Goal: Task Accomplishment & Management: Manage account settings

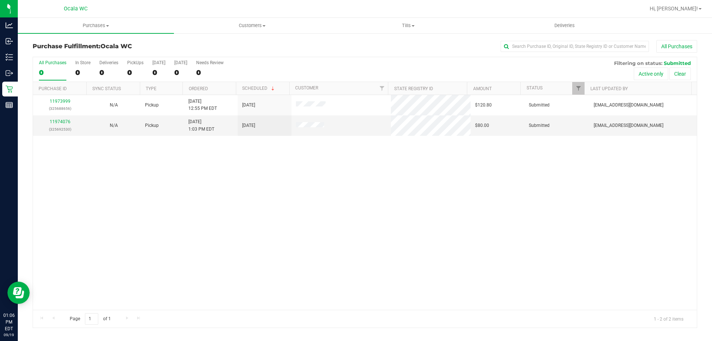
click at [439, 197] on div "11973999 (325688656) N/A Pickup [DATE] 12:55 PM EDT 9/19/2025 $120.80 Submitted…" at bounding box center [365, 202] width 664 height 215
click at [66, 124] on link "11974076" at bounding box center [60, 121] width 21 height 5
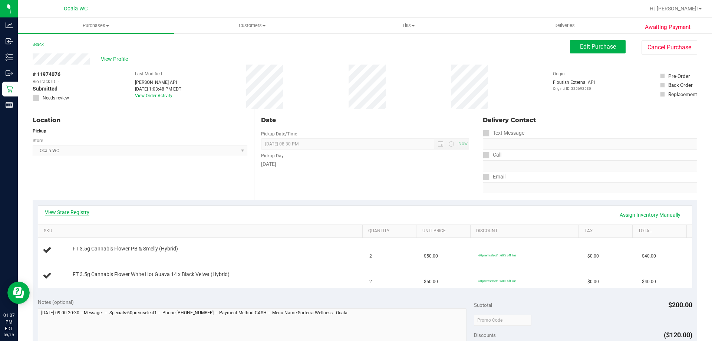
click at [74, 216] on link "View State Registry" at bounding box center [67, 211] width 45 height 7
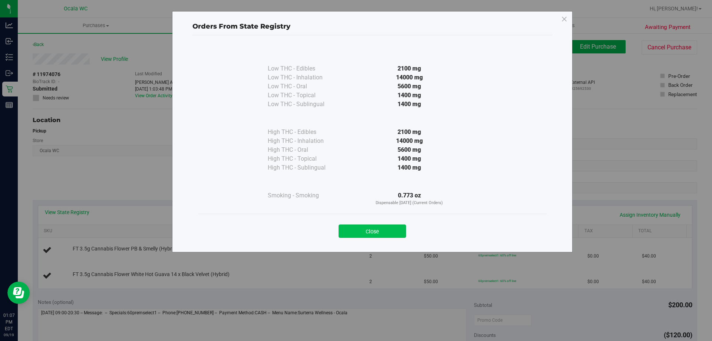
click at [365, 231] on button "Close" at bounding box center [373, 230] width 68 height 13
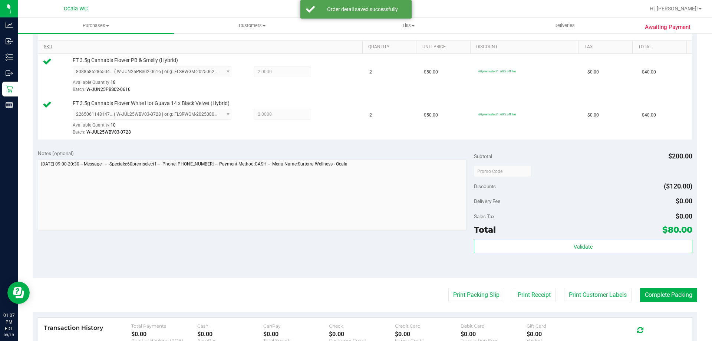
scroll to position [309, 0]
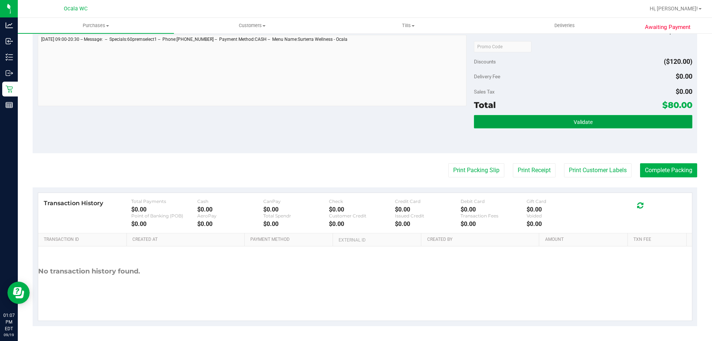
click at [601, 118] on button "Validate" at bounding box center [583, 121] width 218 height 13
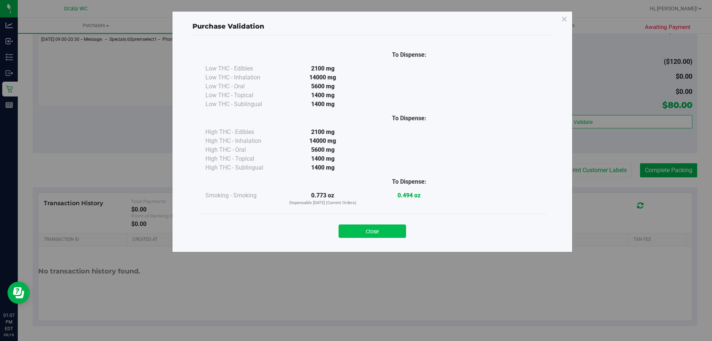
click at [385, 233] on button "Close" at bounding box center [373, 230] width 68 height 13
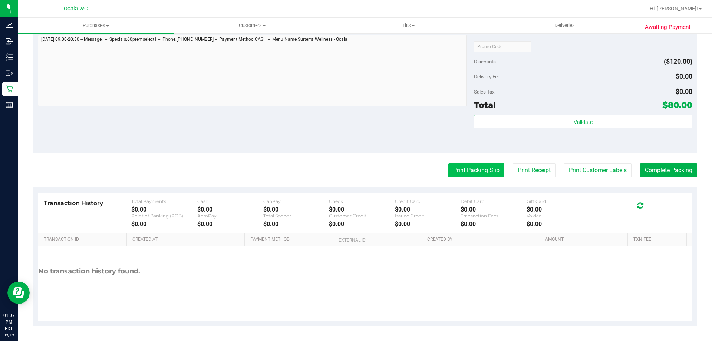
click at [457, 170] on button "Print Packing Slip" at bounding box center [476, 170] width 56 height 14
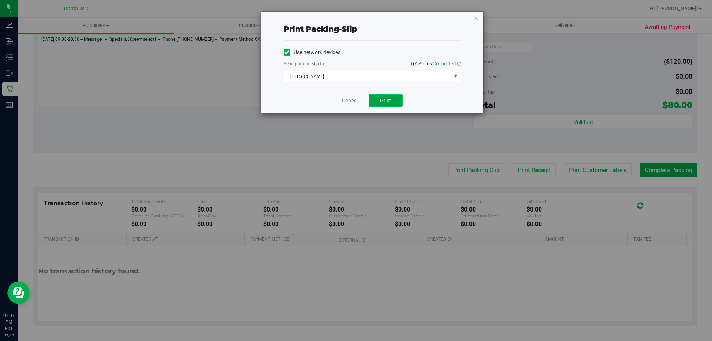
click at [376, 102] on button "Print" at bounding box center [386, 100] width 34 height 13
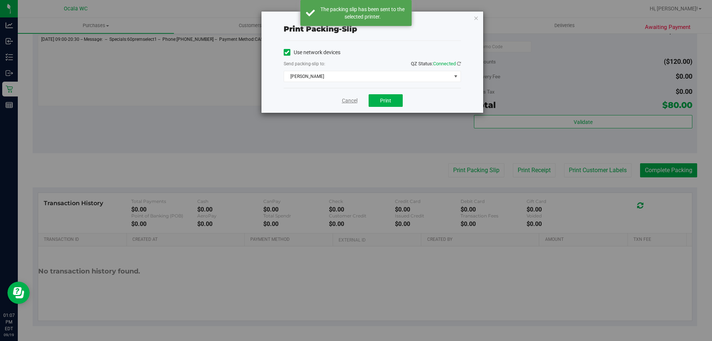
click at [346, 102] on link "Cancel" at bounding box center [350, 101] width 16 height 8
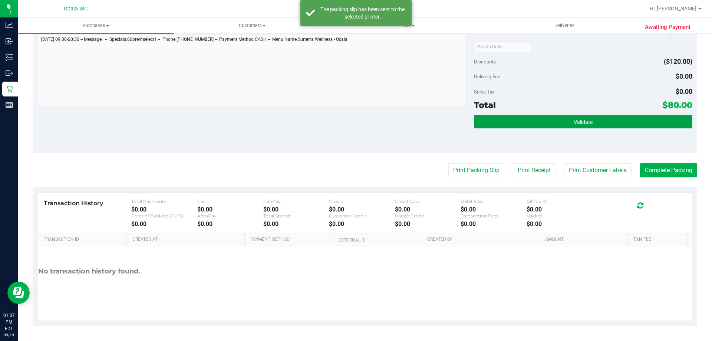
click at [491, 122] on button "Validate" at bounding box center [583, 121] width 218 height 13
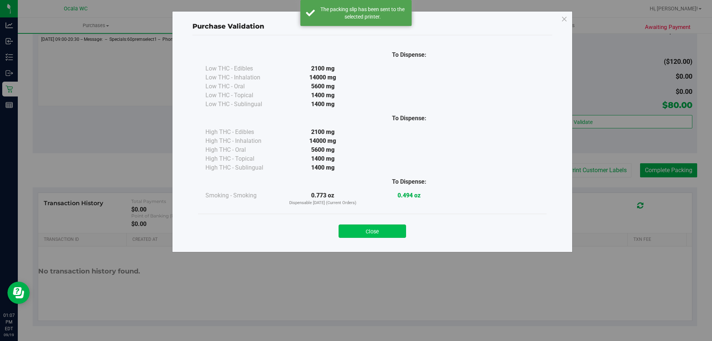
click at [365, 230] on button "Close" at bounding box center [373, 230] width 68 height 13
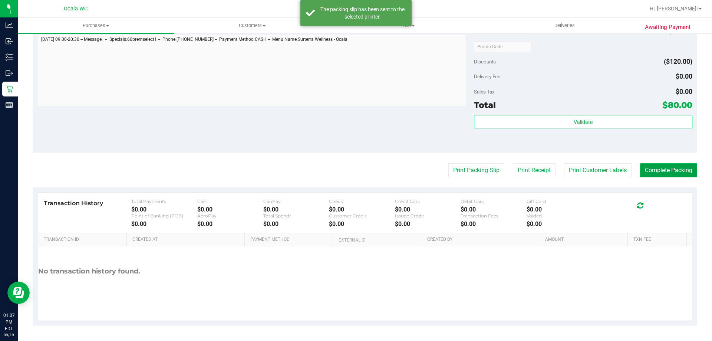
click at [668, 177] on button "Complete Packing" at bounding box center [668, 170] width 57 height 14
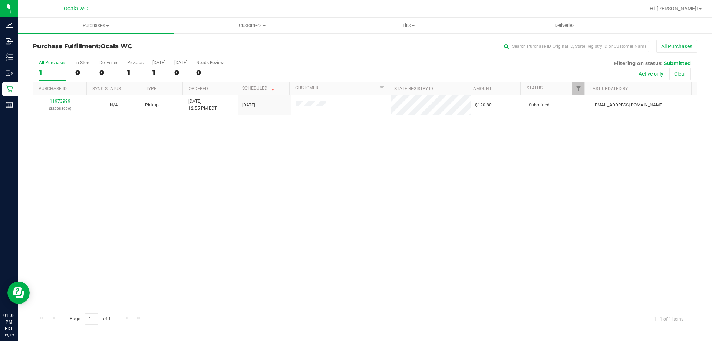
drag, startPoint x: 706, startPoint y: 273, endPoint x: 244, endPoint y: 205, distance: 466.0
click at [697, 269] on div "Purchase Fulfillment: Ocala WC All Purchases All Purchases 1 In Store 0 Deliver…" at bounding box center [365, 184] width 694 height 303
click at [364, 210] on div "11973999 (325688656) N/A Pickup [DATE] 12:55 PM EDT 9/19/2025 $120.80 Submitted…" at bounding box center [365, 202] width 664 height 215
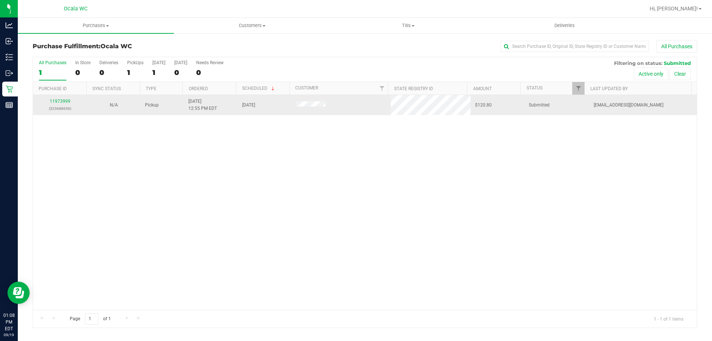
click at [60, 104] on div "11973999 (325688656)" at bounding box center [59, 105] width 45 height 14
click at [58, 102] on link "11973999" at bounding box center [60, 101] width 21 height 5
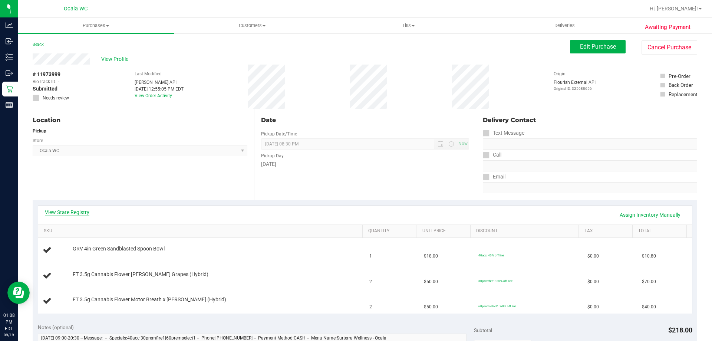
click at [68, 213] on link "View State Registry" at bounding box center [67, 211] width 45 height 7
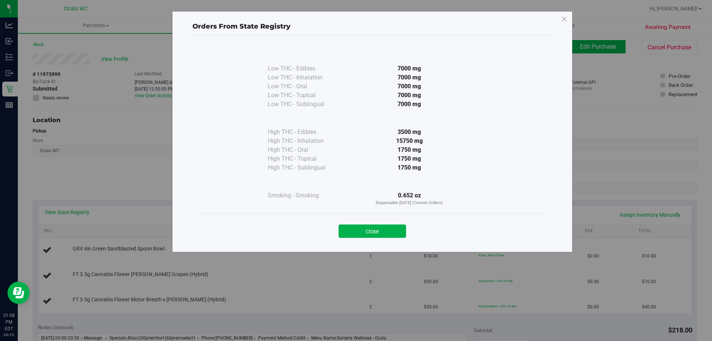
click at [382, 229] on button "Close" at bounding box center [373, 230] width 68 height 13
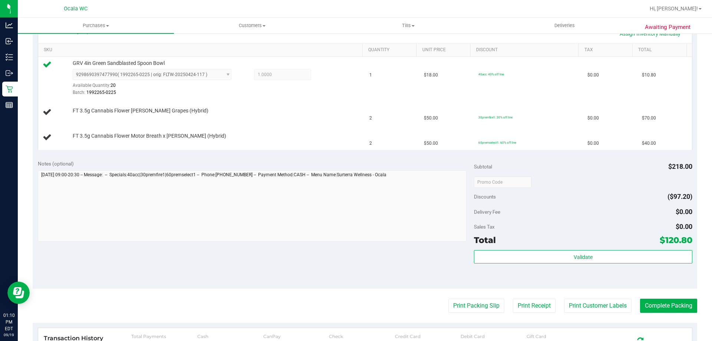
scroll to position [185, 0]
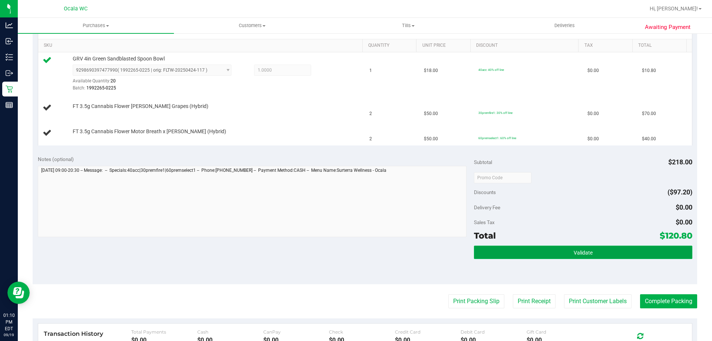
click at [568, 258] on button "Validate" at bounding box center [583, 252] width 218 height 13
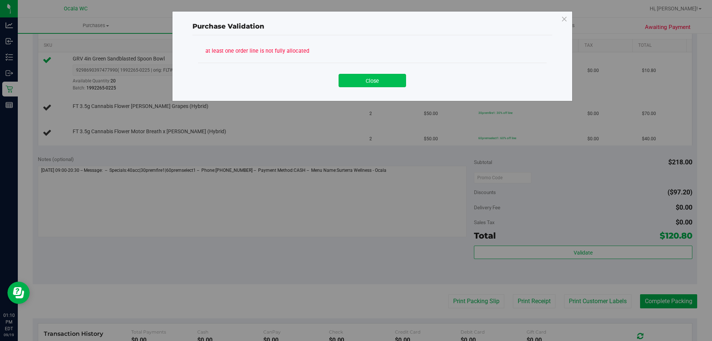
click at [355, 76] on button "Close" at bounding box center [373, 80] width 68 height 13
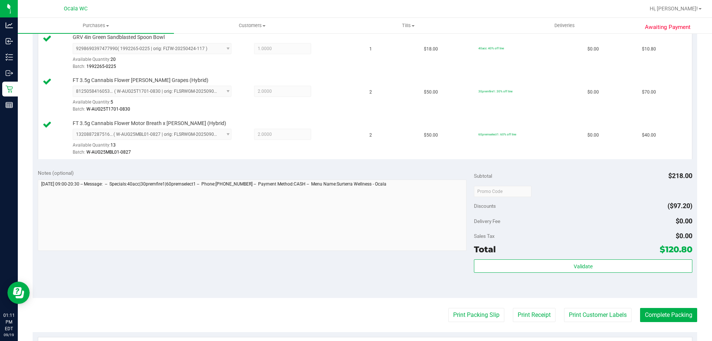
scroll to position [297, 0]
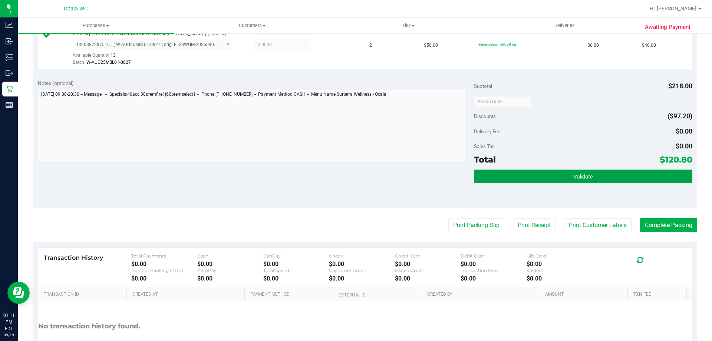
click at [522, 172] on button "Validate" at bounding box center [583, 176] width 218 height 13
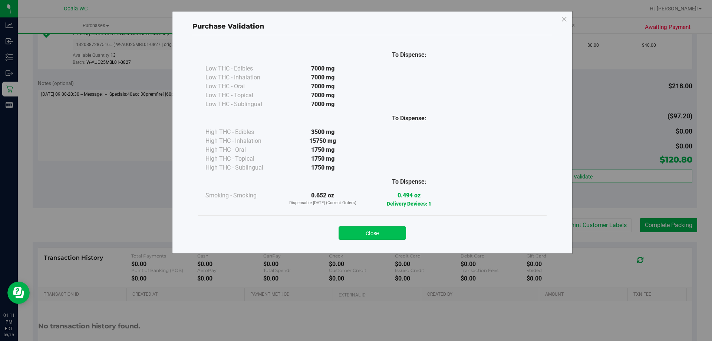
click at [378, 237] on button "Close" at bounding box center [373, 232] width 68 height 13
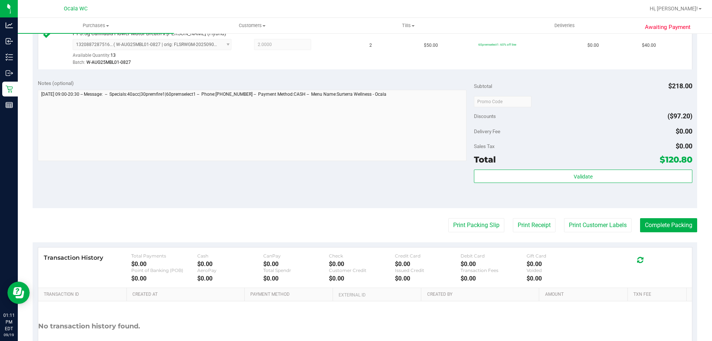
click at [556, 119] on div "Discounts ($97.20)" at bounding box center [583, 115] width 218 height 13
click at [469, 231] on button "Print Packing Slip" at bounding box center [476, 225] width 56 height 14
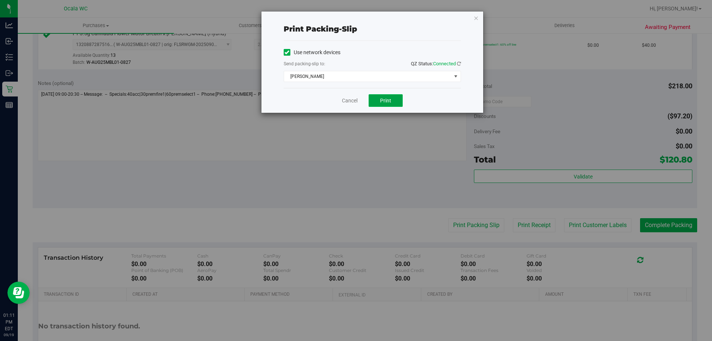
click at [389, 98] on span "Print" at bounding box center [385, 101] width 11 height 6
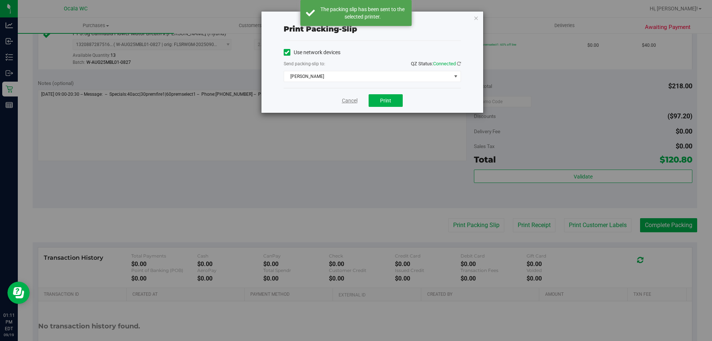
click at [352, 102] on link "Cancel" at bounding box center [350, 101] width 16 height 8
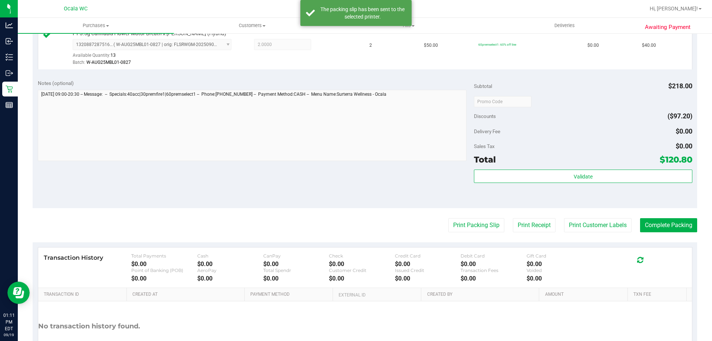
click at [621, 89] on div "Subtotal $218.00" at bounding box center [583, 85] width 218 height 13
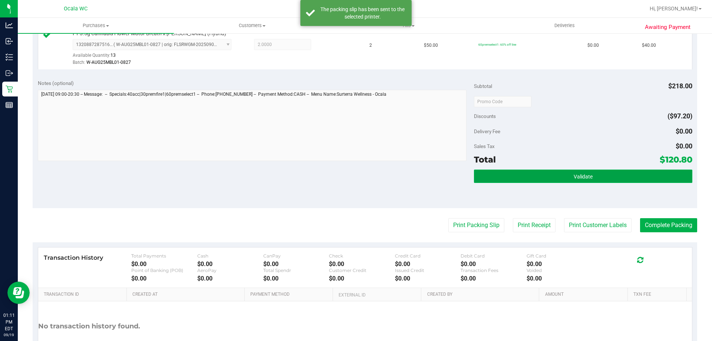
click at [590, 172] on button "Validate" at bounding box center [583, 176] width 218 height 13
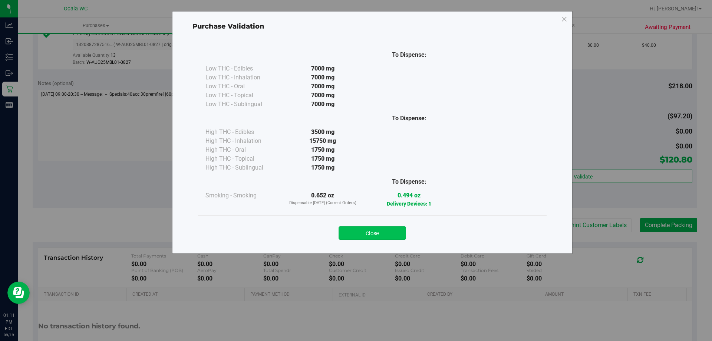
click at [393, 226] on button "Close" at bounding box center [373, 232] width 68 height 13
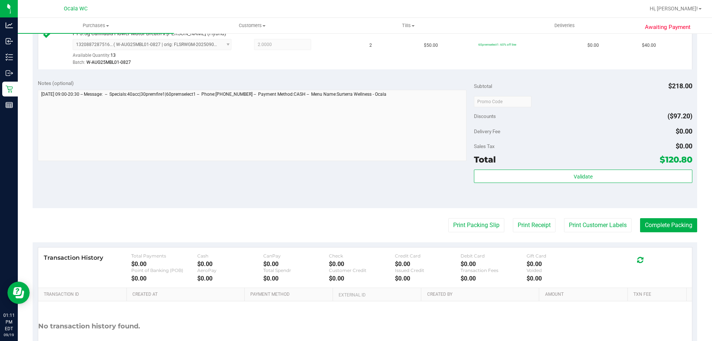
click at [558, 114] on div "Discounts ($97.20)" at bounding box center [583, 115] width 218 height 13
click at [645, 226] on button "Complete Packing" at bounding box center [668, 225] width 57 height 14
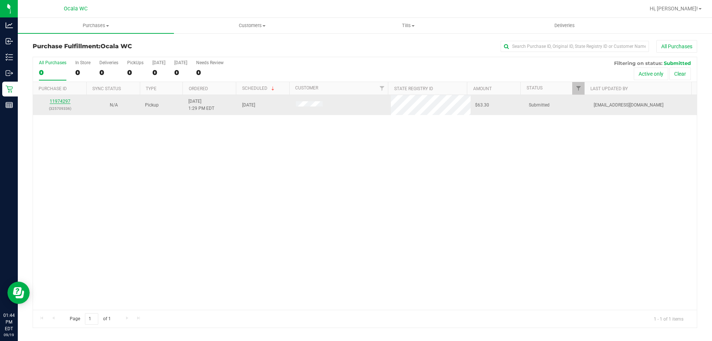
click at [62, 102] on link "11974297" at bounding box center [60, 101] width 21 height 5
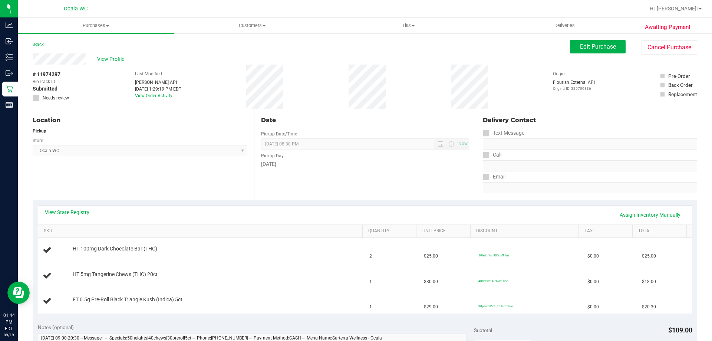
scroll to position [4, 0]
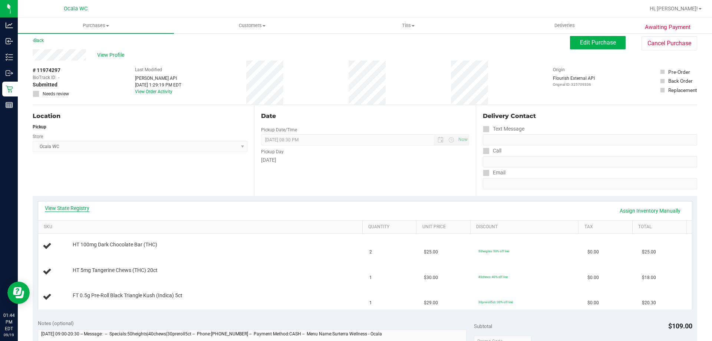
click at [75, 208] on link "View State Registry" at bounding box center [67, 207] width 45 height 7
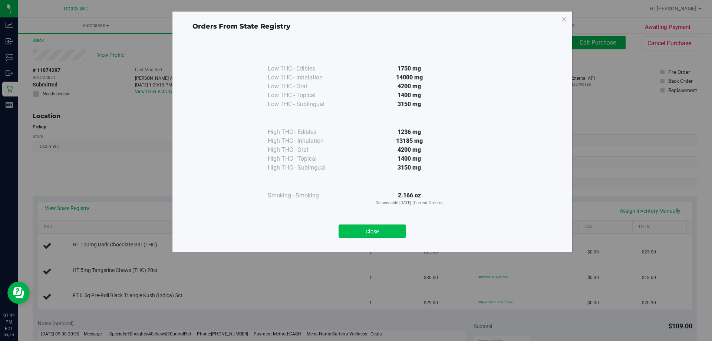
click at [365, 231] on button "Close" at bounding box center [373, 230] width 68 height 13
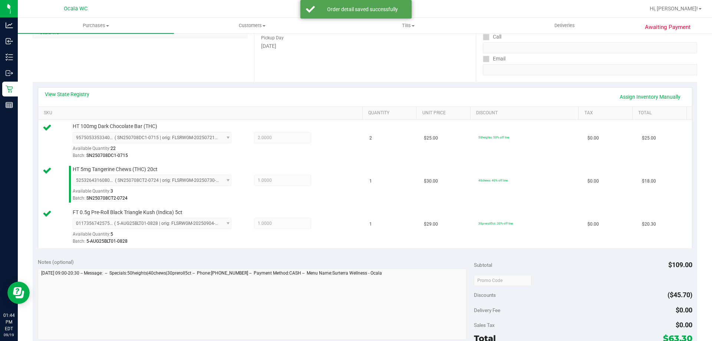
scroll to position [352, 0]
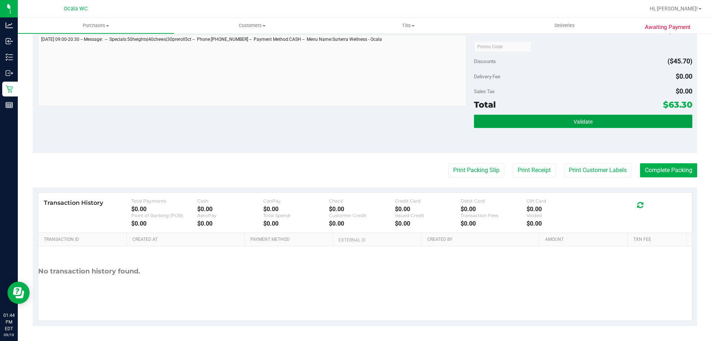
click at [604, 122] on button "Validate" at bounding box center [583, 121] width 218 height 13
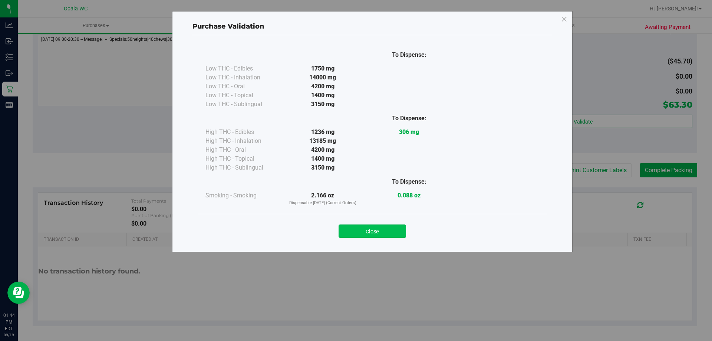
click at [375, 225] on button "Close" at bounding box center [373, 230] width 68 height 13
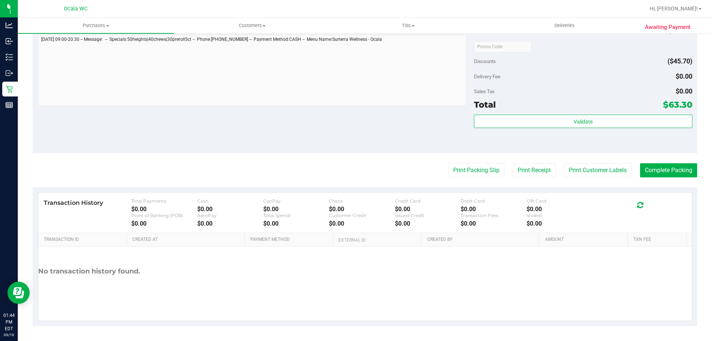
click at [609, 64] on div "Discounts ($45.70)" at bounding box center [583, 61] width 218 height 13
click at [472, 173] on button "Print Packing Slip" at bounding box center [476, 170] width 56 height 14
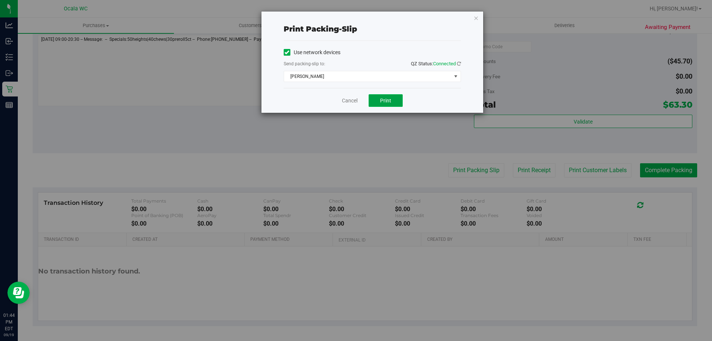
click at [385, 105] on button "Print" at bounding box center [386, 100] width 34 height 13
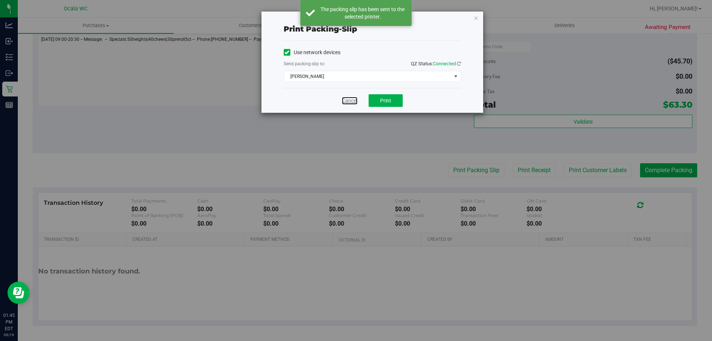
drag, startPoint x: 346, startPoint y: 100, endPoint x: 359, endPoint y: 100, distance: 13.0
click at [346, 100] on link "Cancel" at bounding box center [350, 101] width 16 height 8
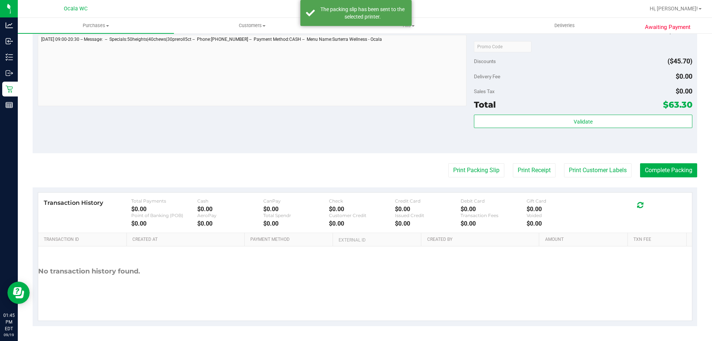
click at [617, 65] on div "Discounts ($45.70)" at bounding box center [583, 61] width 218 height 13
click at [665, 167] on button "Complete Packing" at bounding box center [668, 170] width 57 height 14
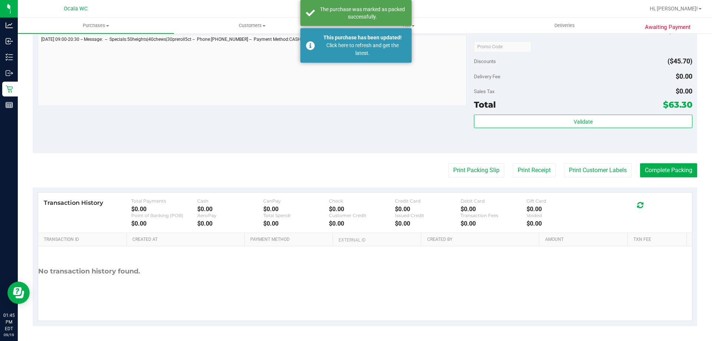
click at [607, 148] on div "Validate" at bounding box center [583, 131] width 218 height 33
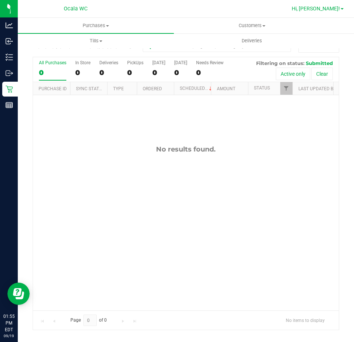
click at [318, 7] on span "Hi, [PERSON_NAME]!" at bounding box center [316, 9] width 48 height 6
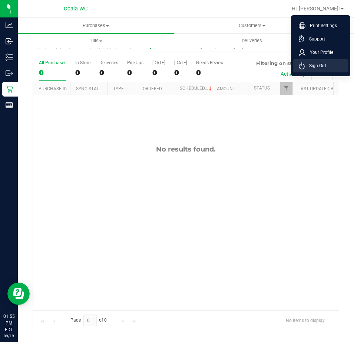
click at [313, 67] on span "Sign Out" at bounding box center [316, 65] width 22 height 7
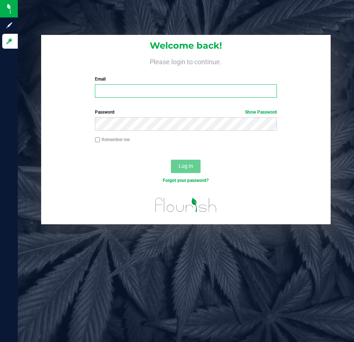
click at [112, 89] on input "Email" at bounding box center [186, 90] width 182 height 13
type input "[EMAIL_ADDRESS][DOMAIN_NAME]"
click at [113, 93] on input "Email" at bounding box center [186, 90] width 182 height 13
type input "Jlaughlin@liveparallel.com"
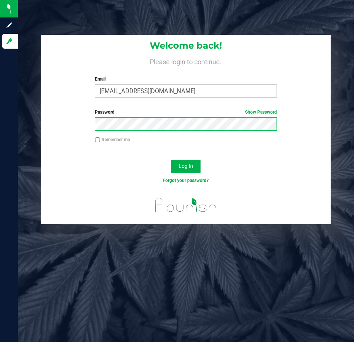
click at [171, 160] on button "Log In" at bounding box center [186, 166] width 30 height 13
